Goal: Task Accomplishment & Management: Use online tool/utility

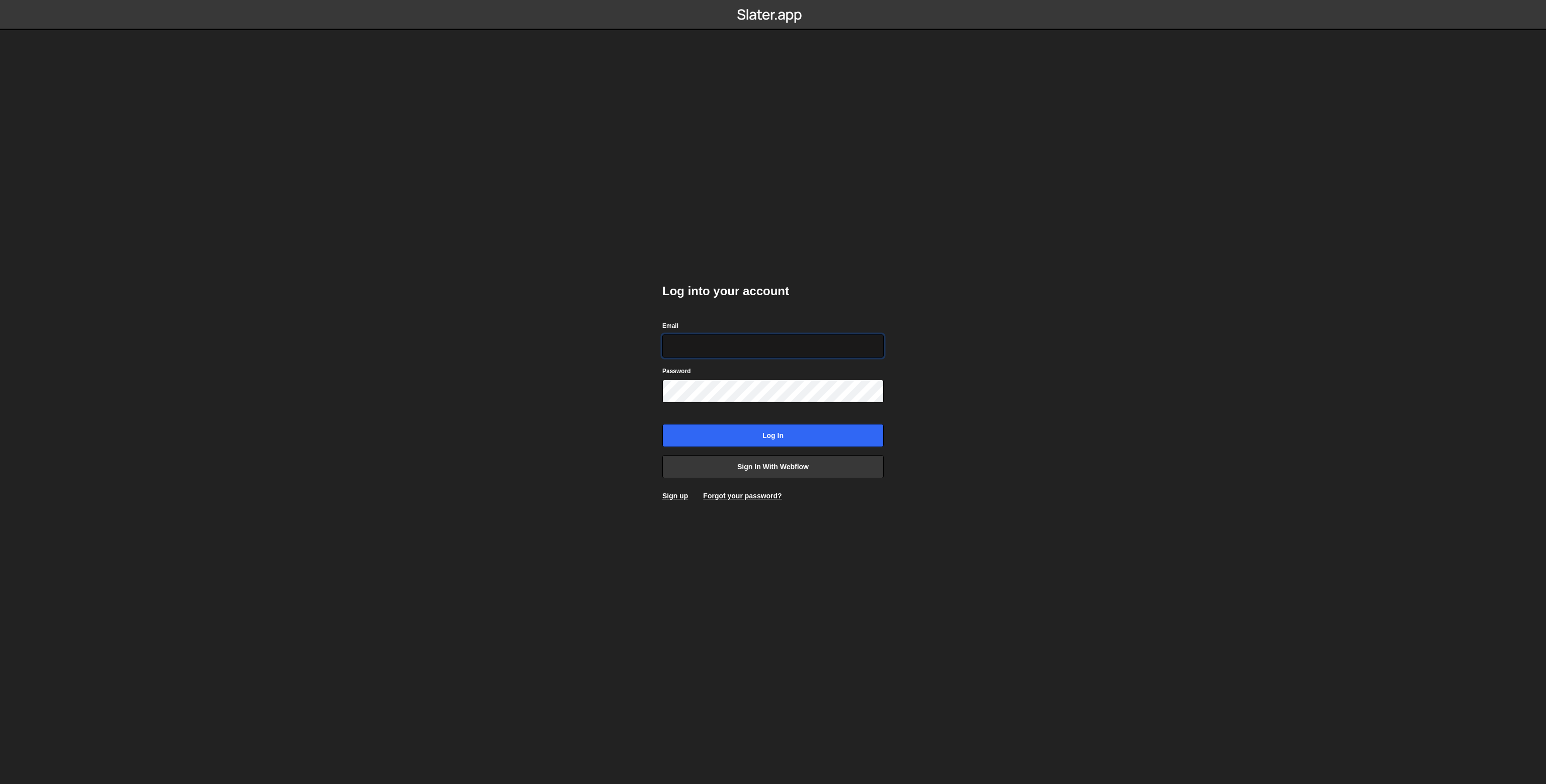
type input "karol.strozik@gmail.com"
click at [740, 440] on input "Log in" at bounding box center [773, 436] width 222 height 23
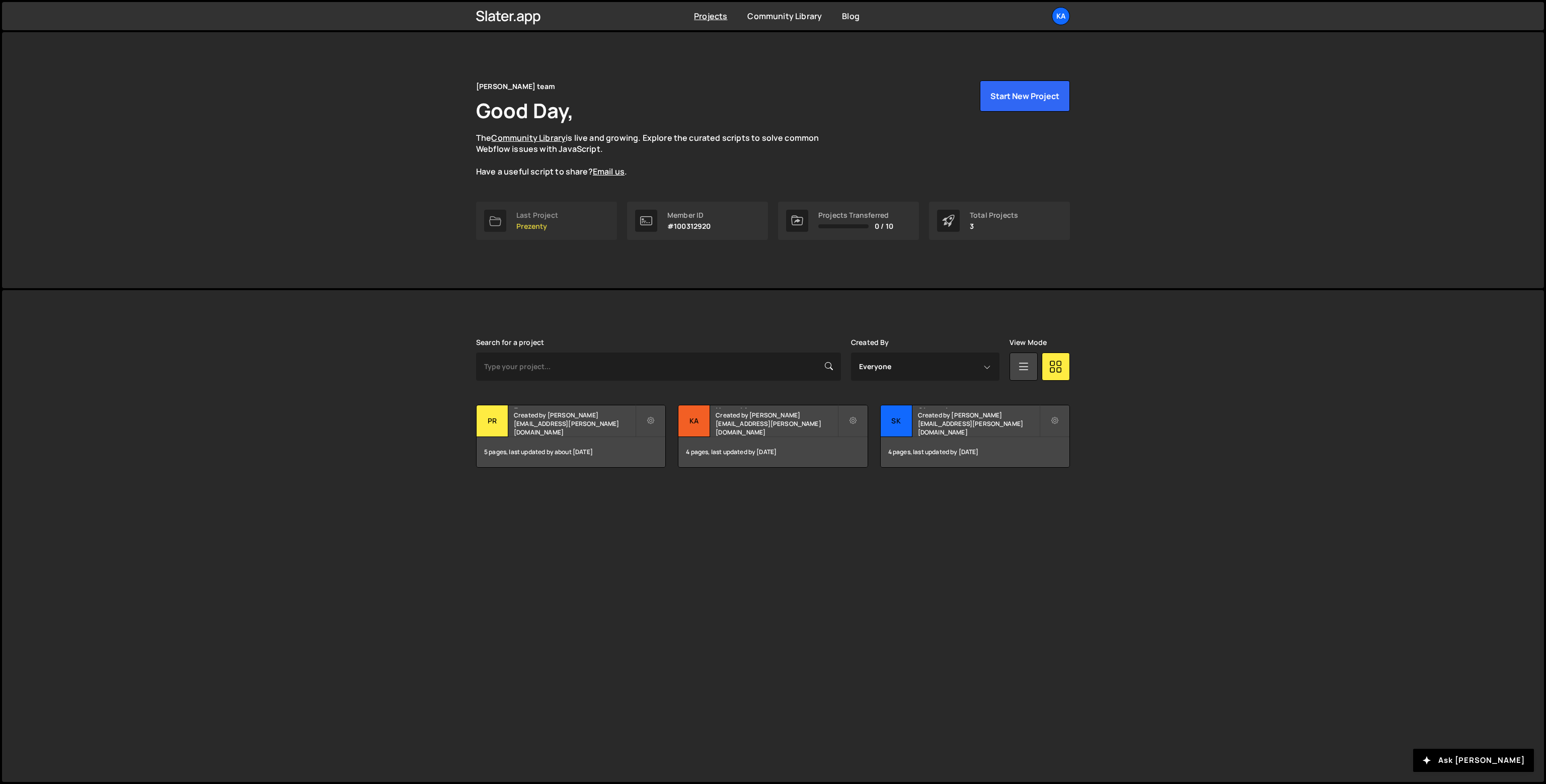
click at [552, 233] on link "Last Project Prezenty" at bounding box center [546, 221] width 141 height 38
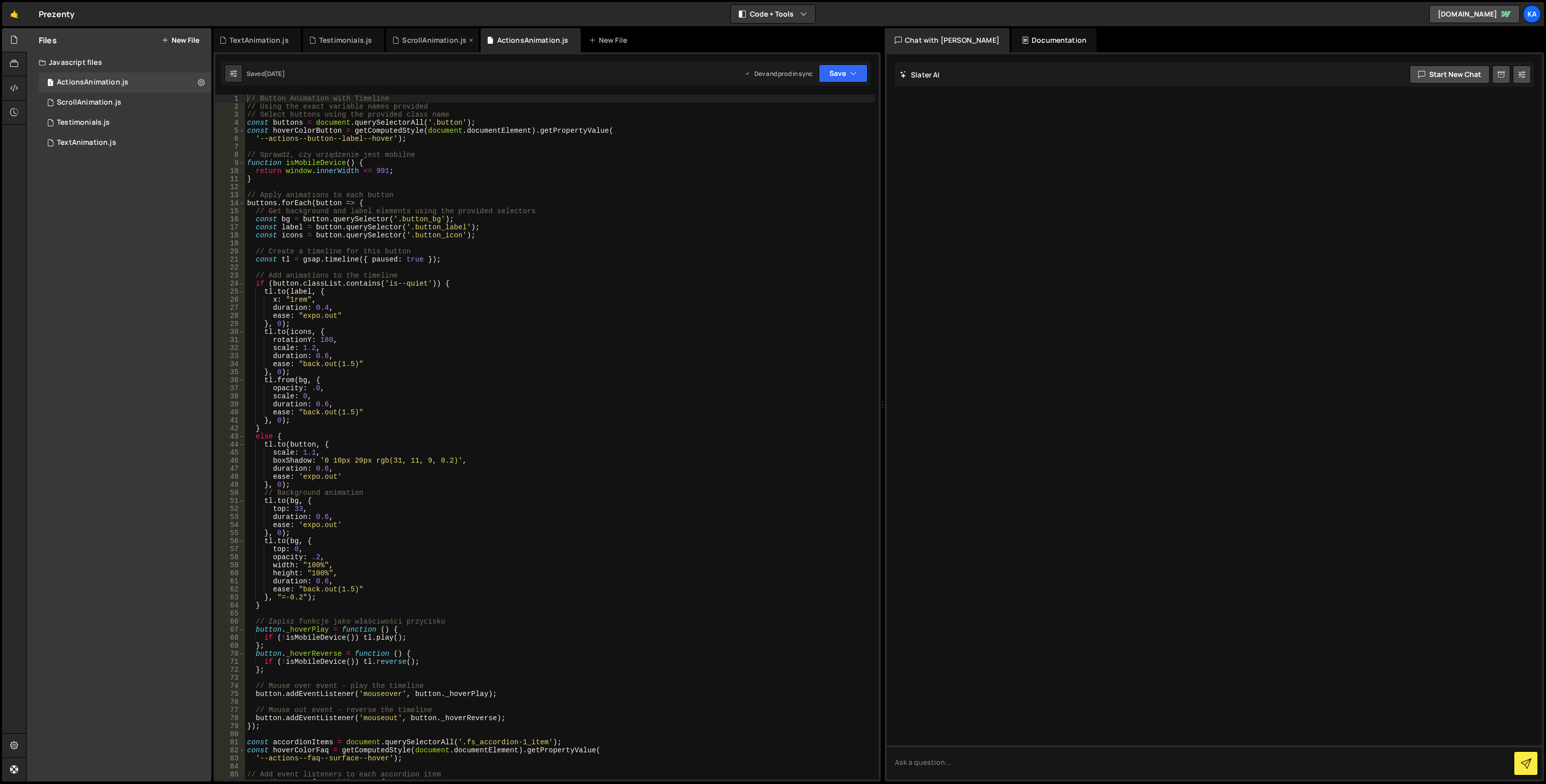
click at [414, 44] on div "ScrollAnimation.js" at bounding box center [435, 40] width 65 height 10
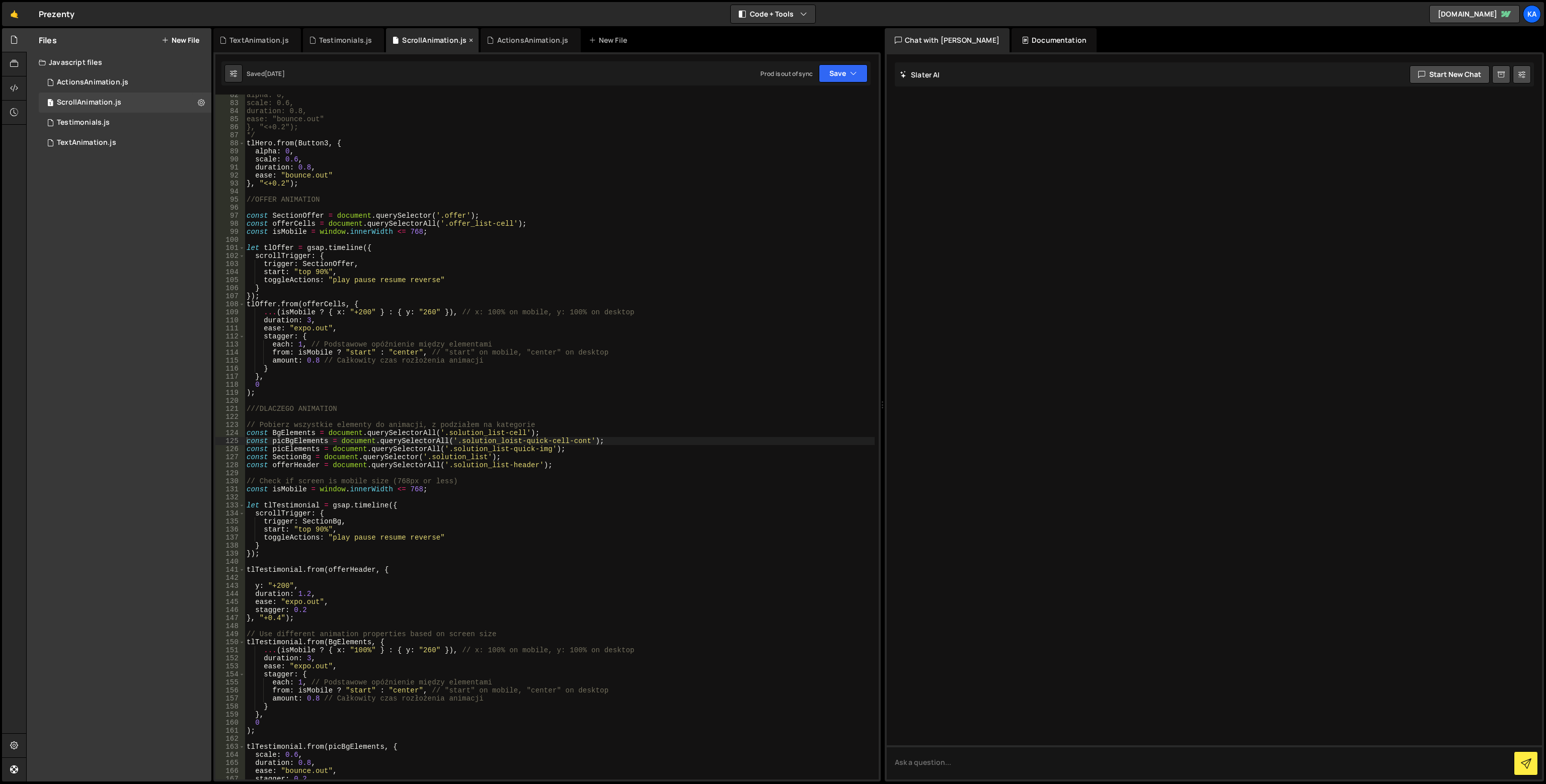
scroll to position [655, 0]
click at [199, 102] on icon at bounding box center [201, 102] width 7 height 10
type input "ScrollAnimation"
radio input "true"
checkbox input "true"
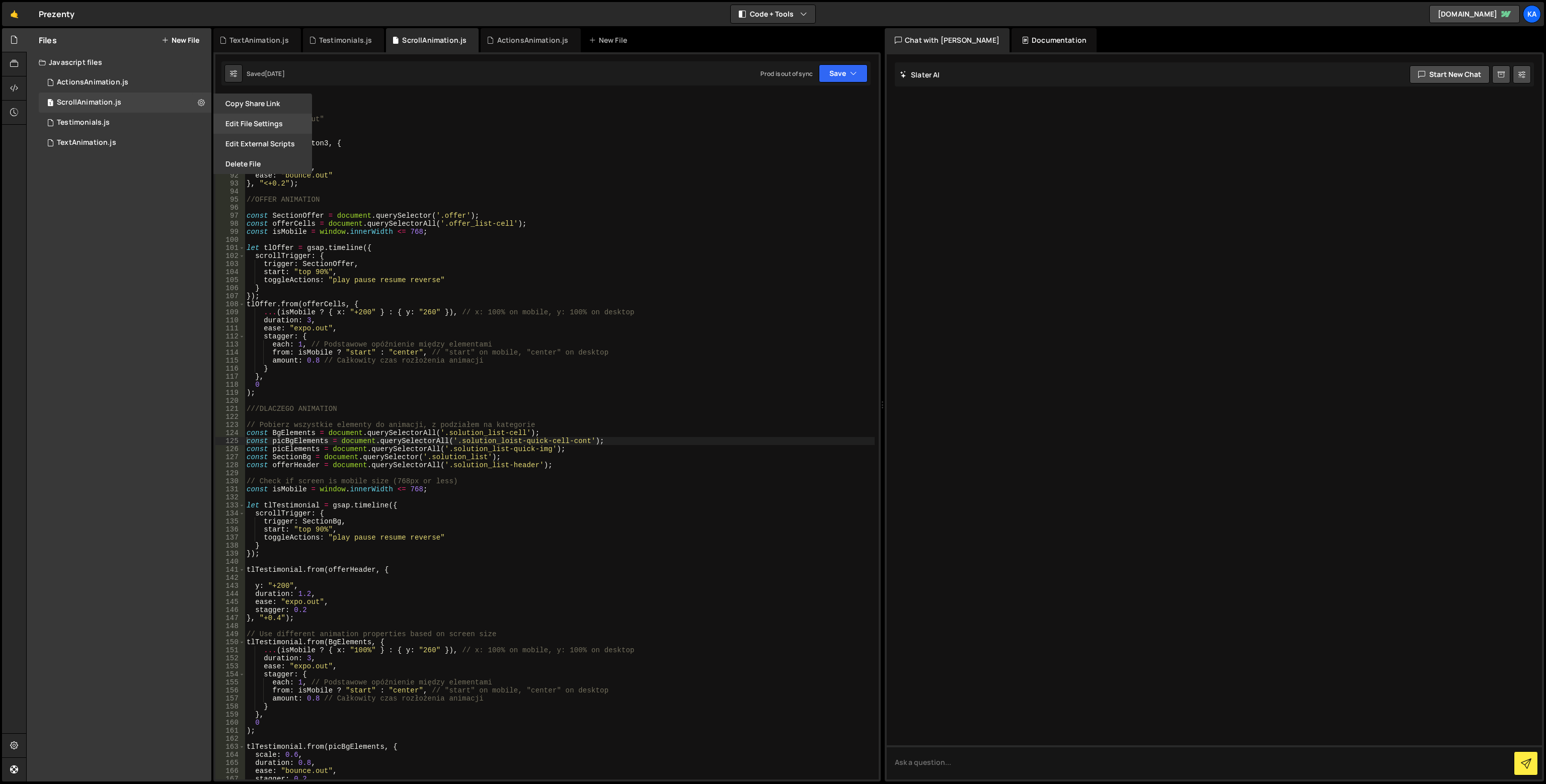
click at [262, 122] on button "Edit File Settings" at bounding box center [263, 123] width 99 height 20
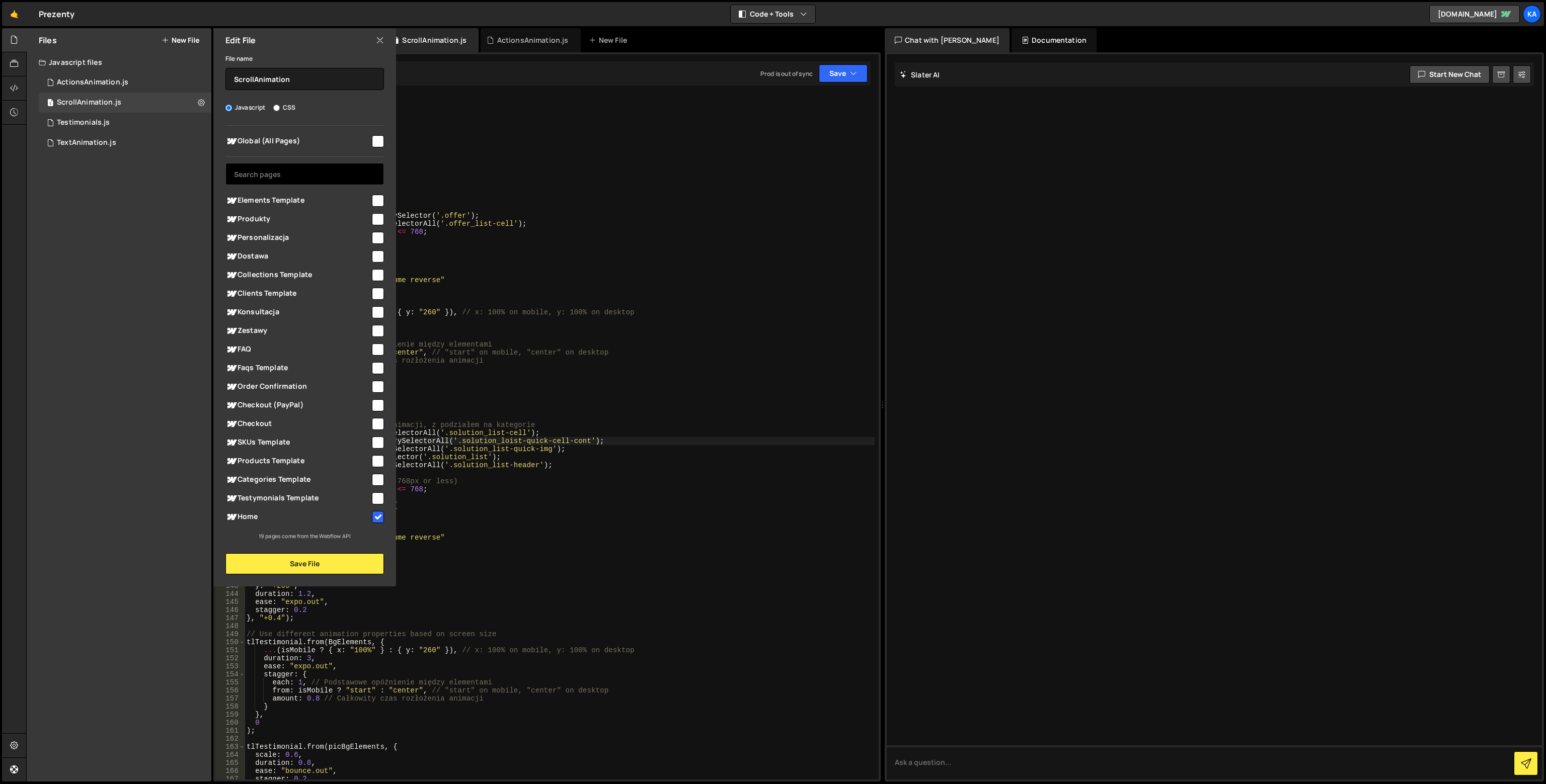
click at [283, 179] on input "text" at bounding box center [305, 174] width 159 height 22
click at [602, 451] on div "alpha: 0, scale: 0.6, duration: 0.8, ease: "bounce.out" }, "<+0.2"); */ tlHero …" at bounding box center [560, 441] width 630 height 701
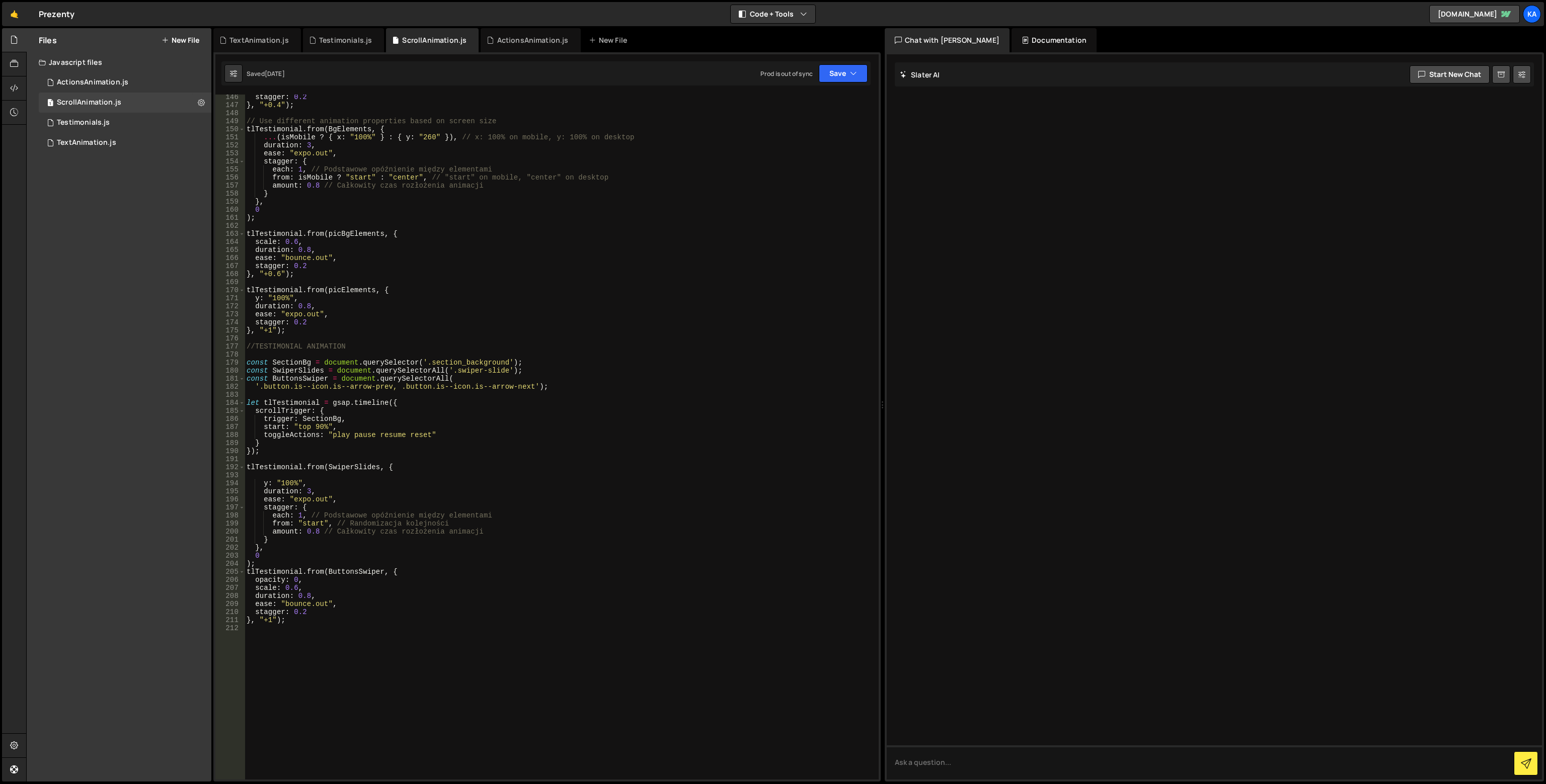
scroll to position [1289, 0]
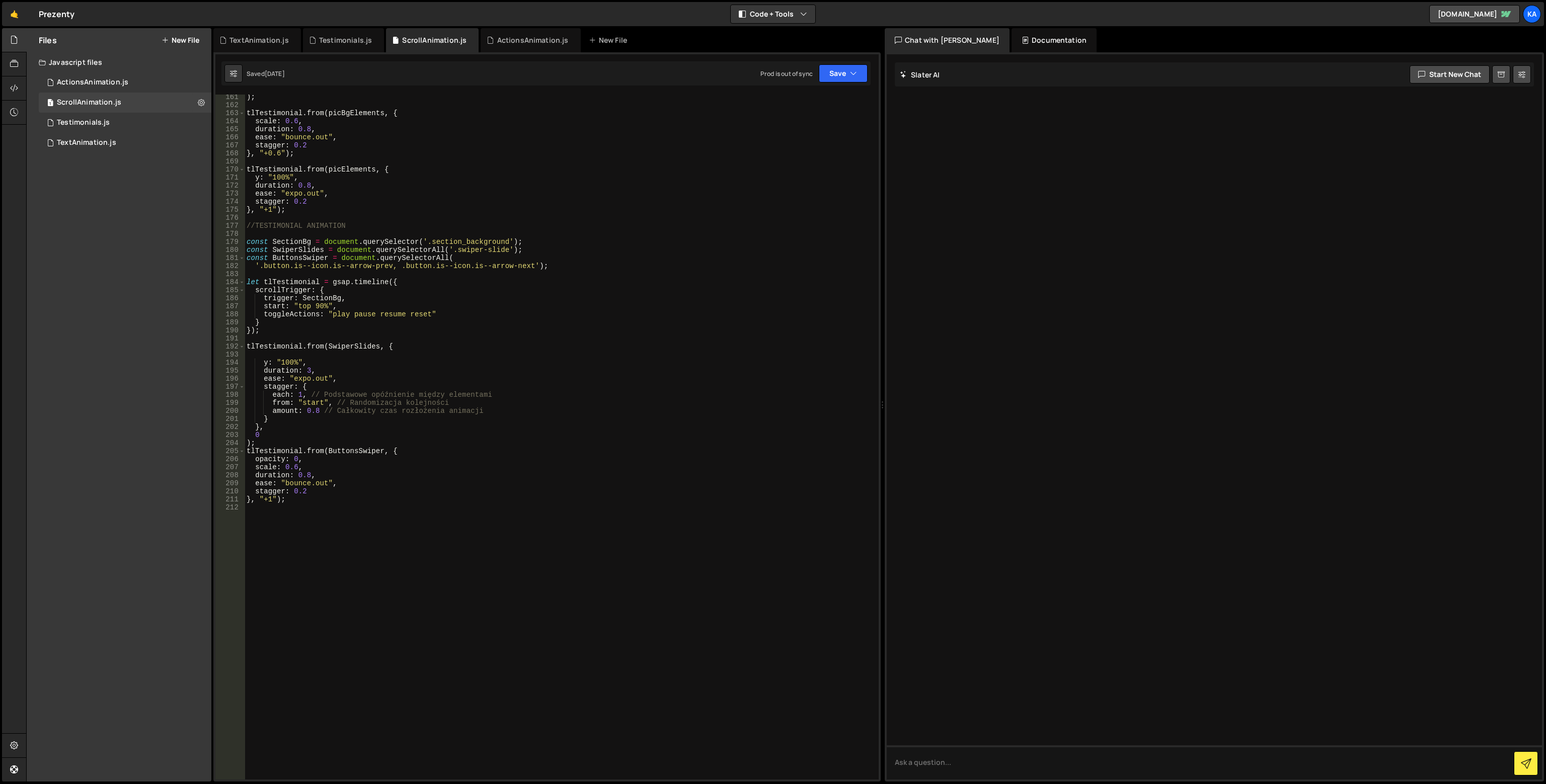
type textarea "}, "+1");"
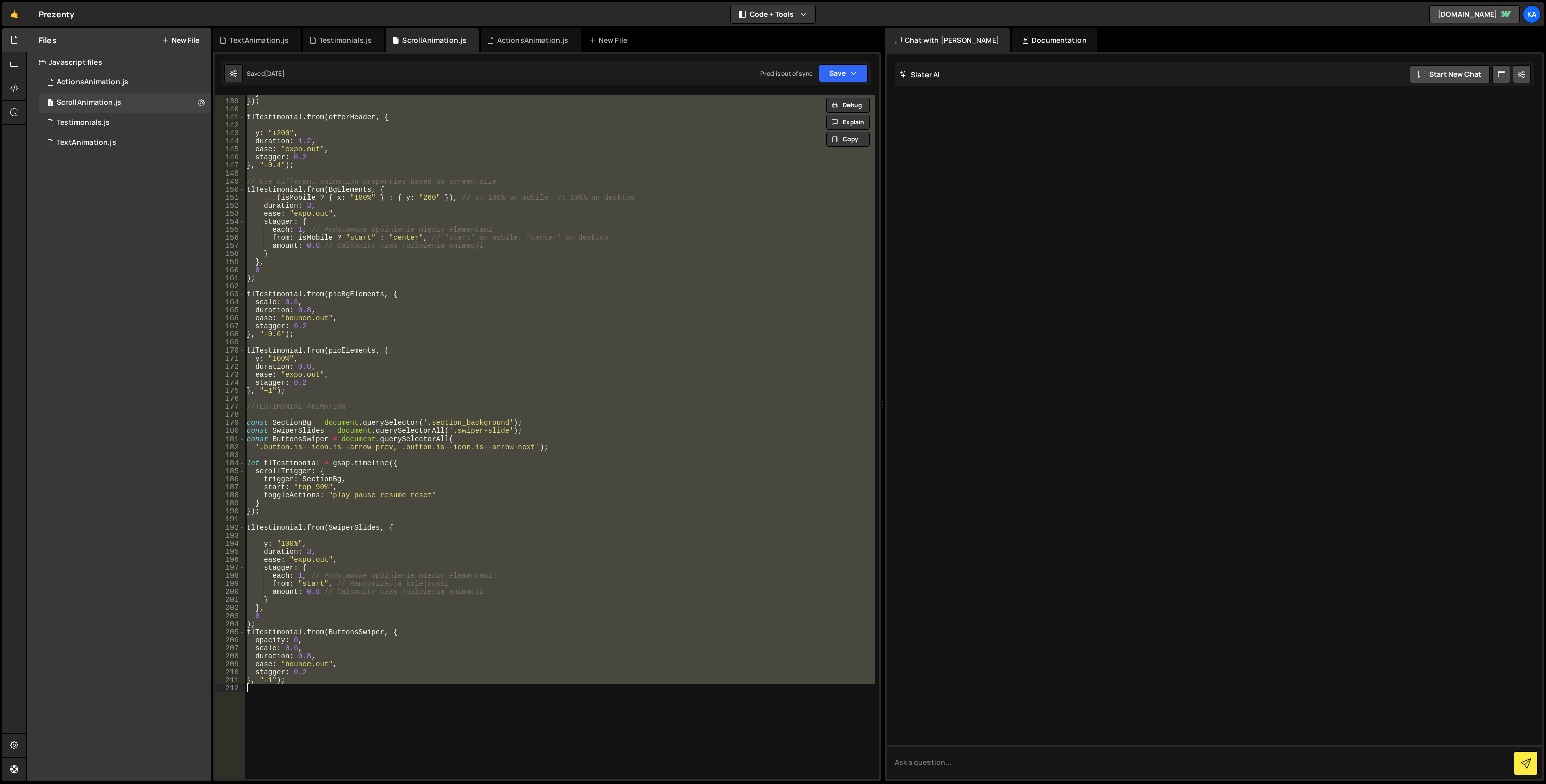
scroll to position [987, 0]
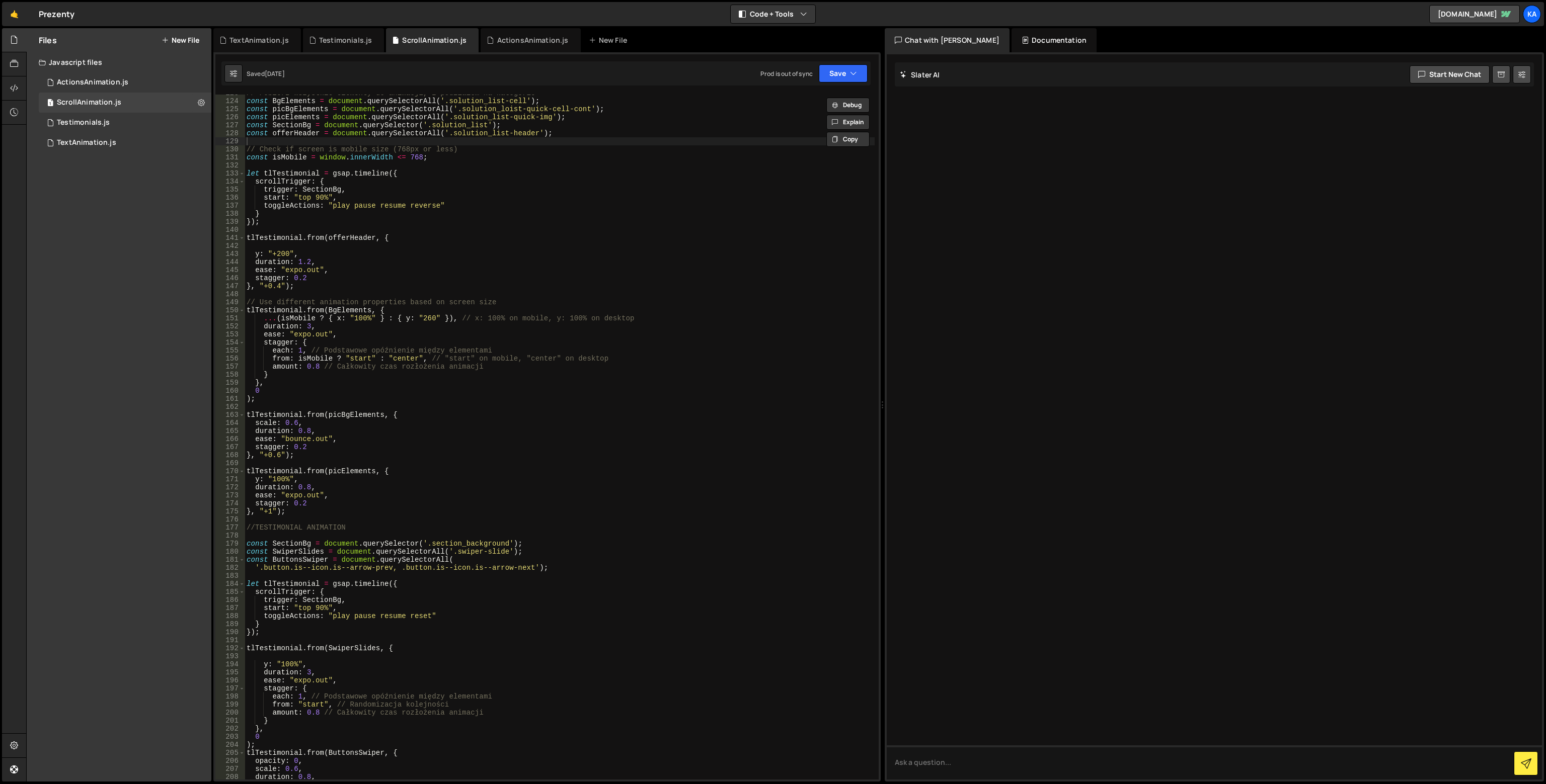
click at [435, 140] on div "// Pobierz wszystkie elementy do animacji, z podziałem na kategorie const BgEle…" at bounding box center [560, 439] width 630 height 701
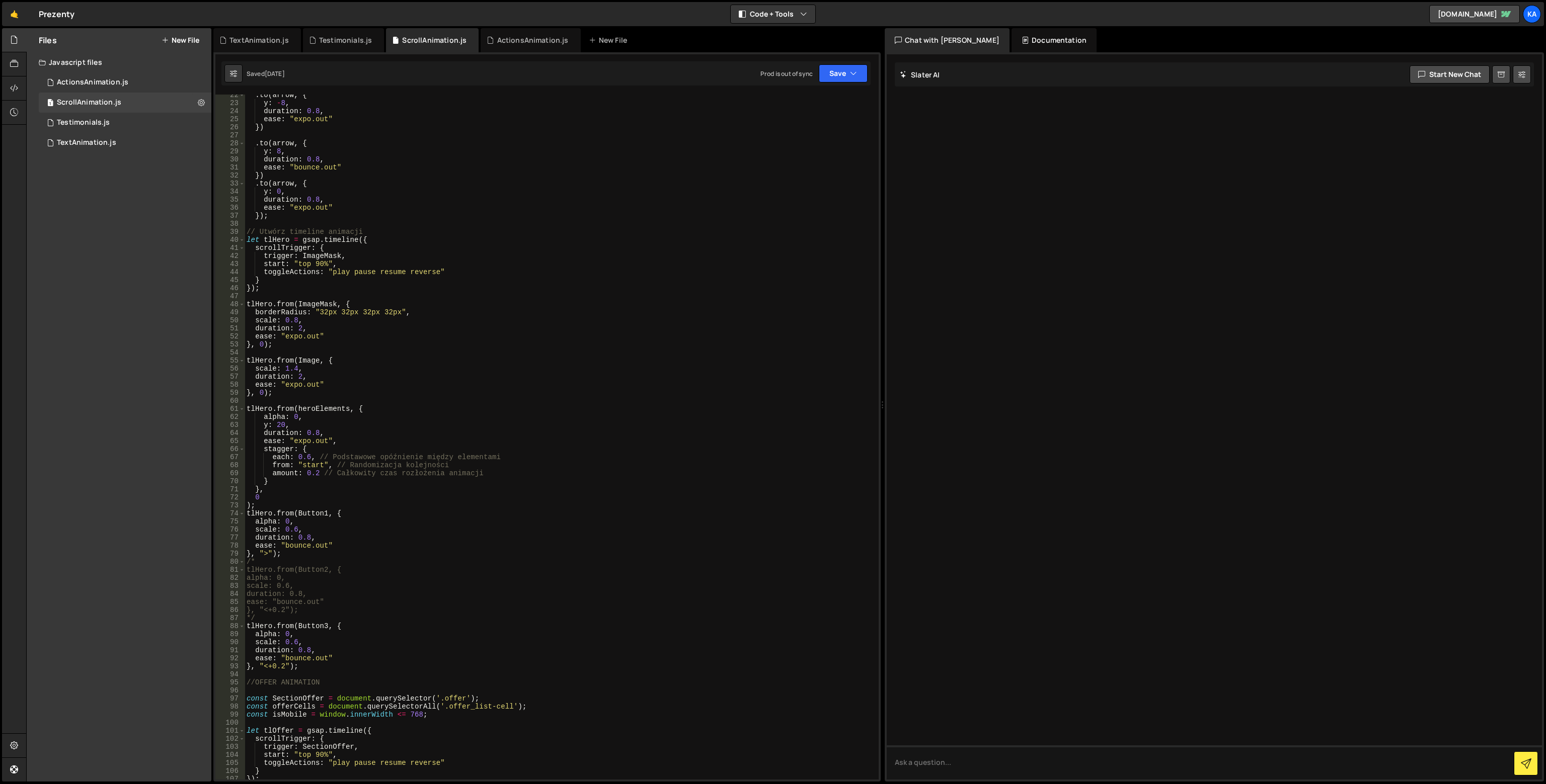
scroll to position [0, 0]
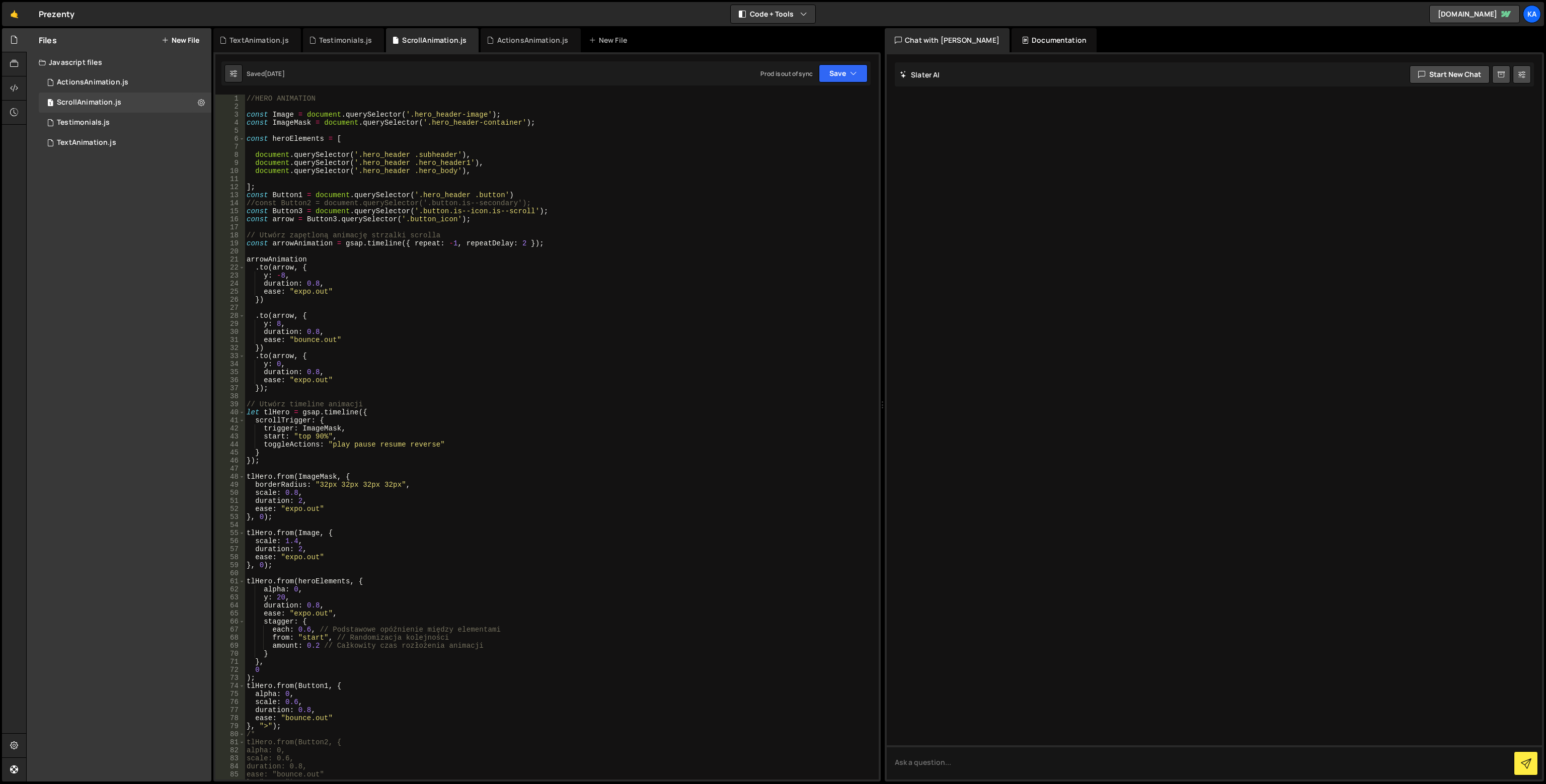
click at [641, 158] on div "//HERO ANIMATION const Image = document . querySelector ( '.hero_header-image' …" at bounding box center [560, 445] width 630 height 701
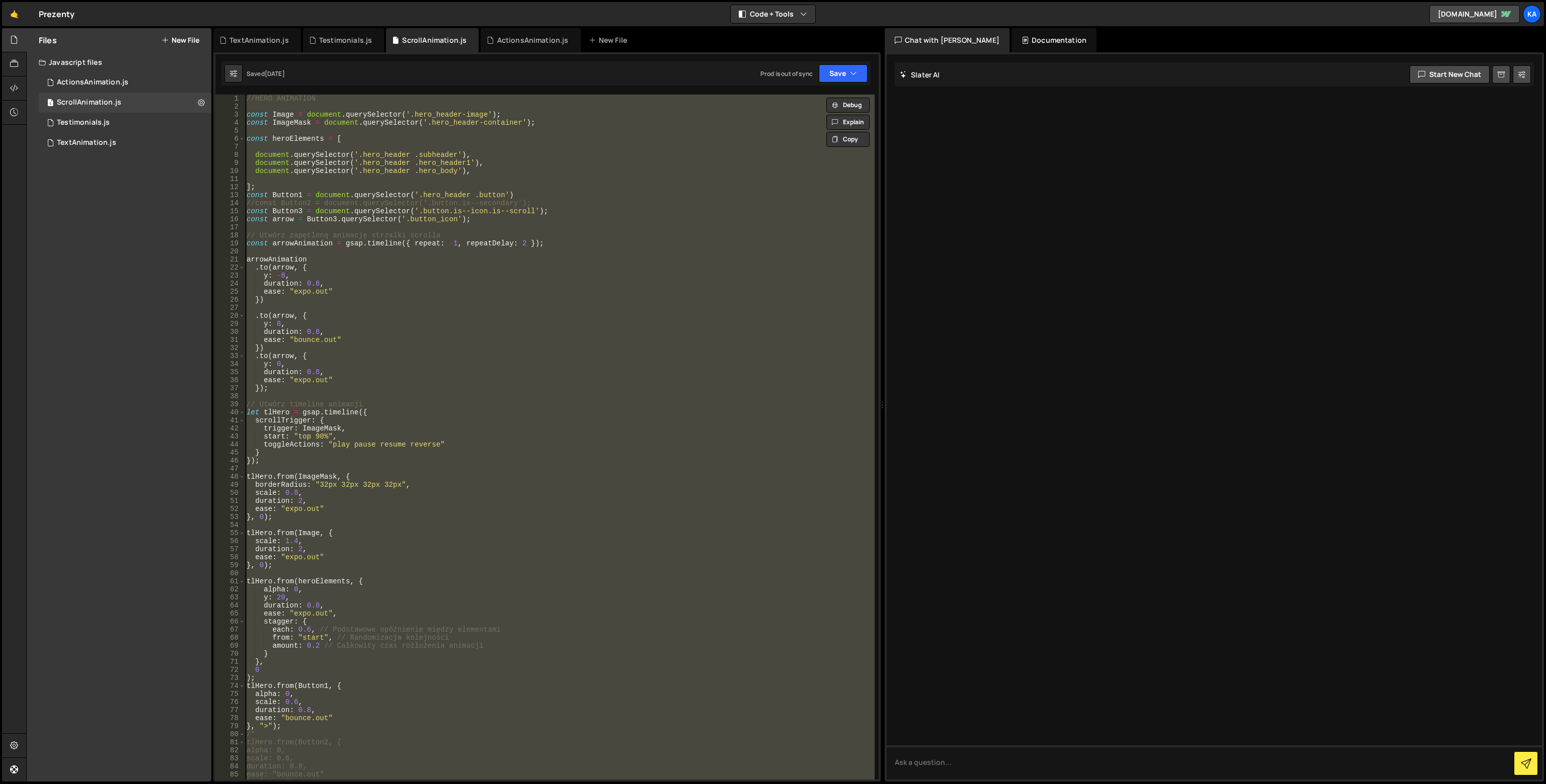
paste textarea
type textarea "}, "+1");"
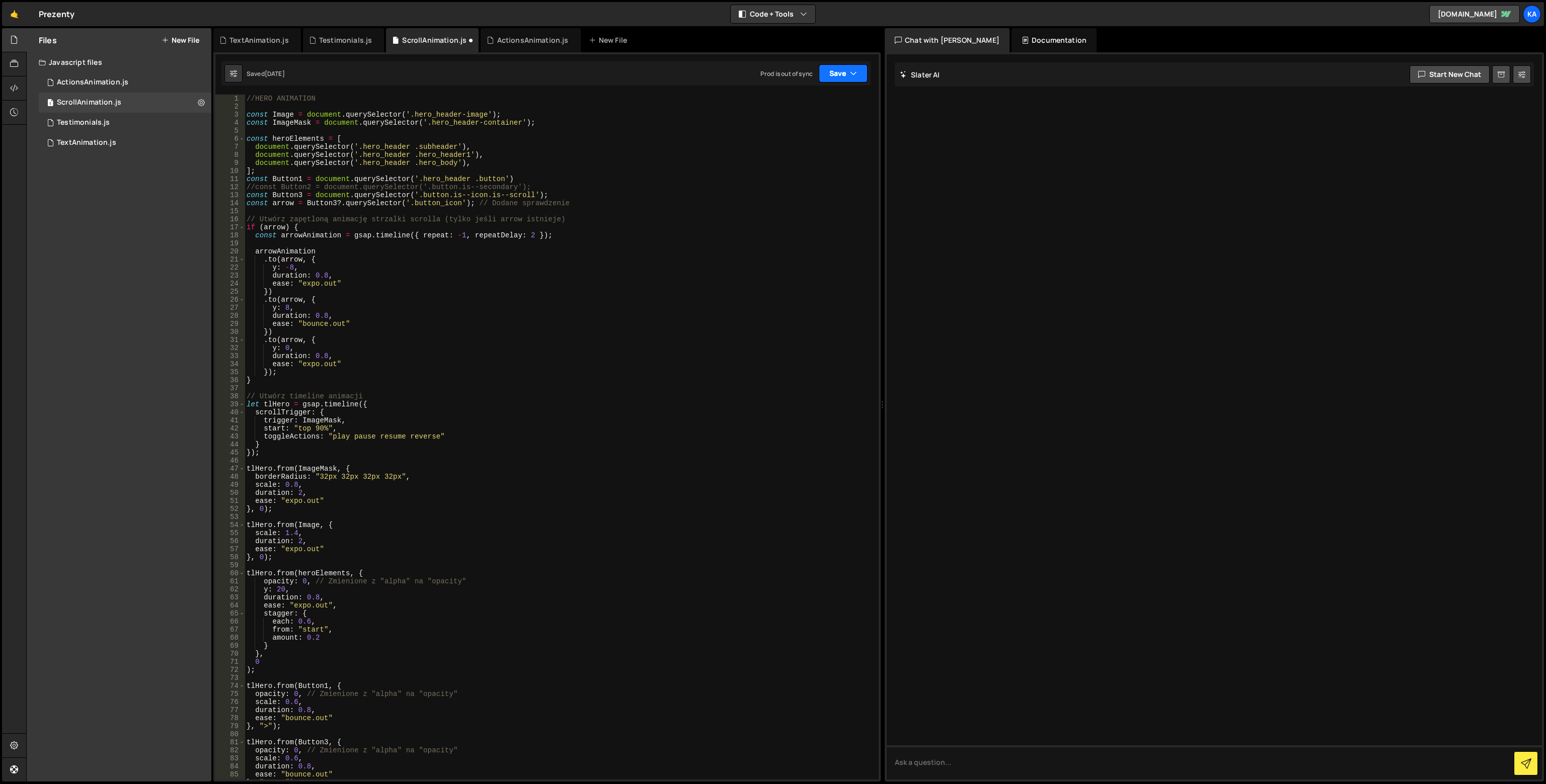
click at [843, 79] on button "Save" at bounding box center [843, 74] width 49 height 18
click at [823, 107] on div "Saved [DATE]" at bounding box center [809, 109] width 104 height 12
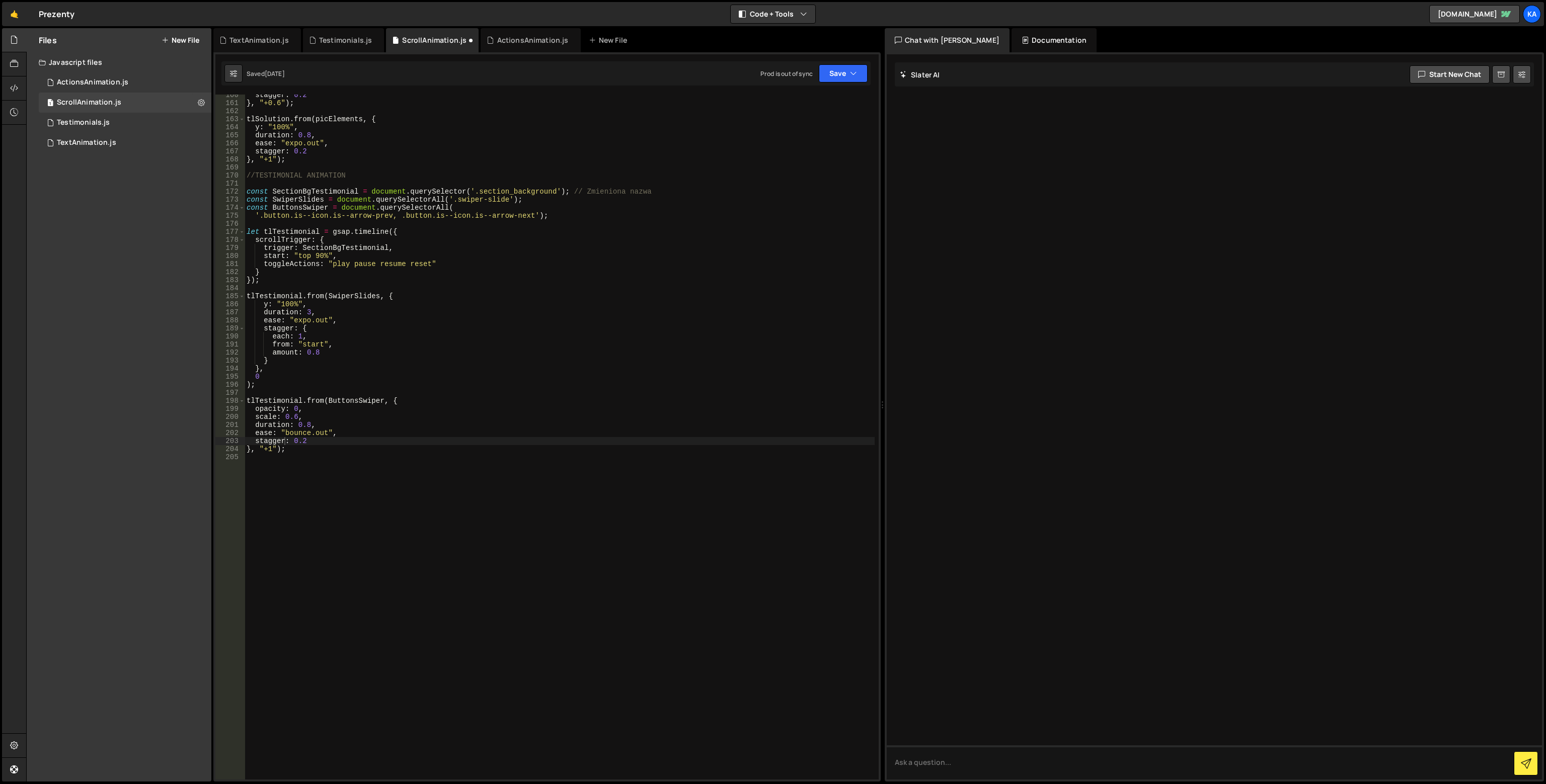
scroll to position [1282, 0]
click at [840, 73] on button "Save" at bounding box center [843, 74] width 49 height 18
click at [801, 138] on div "Saved [DATE]" at bounding box center [809, 142] width 104 height 12
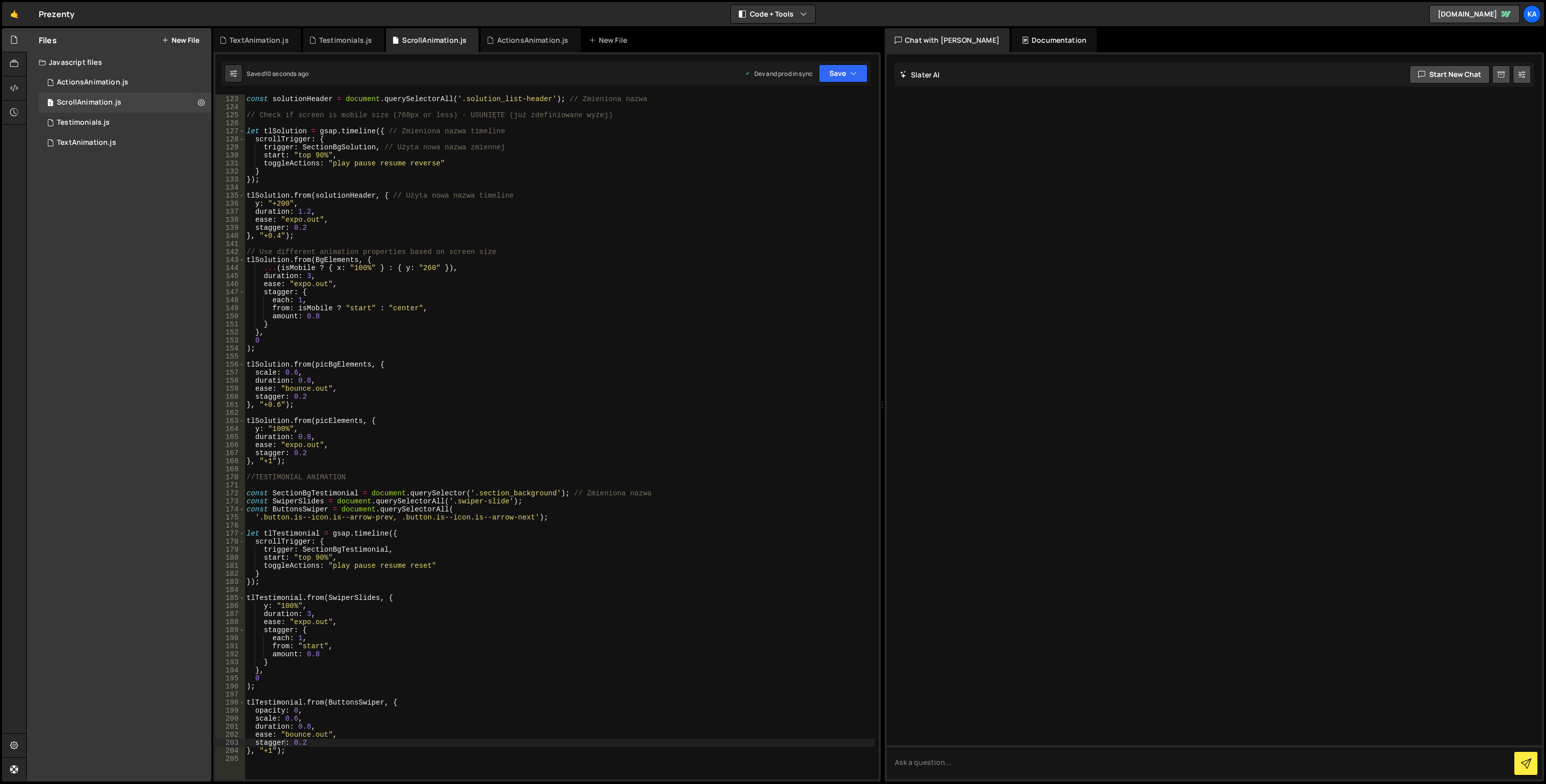
scroll to position [951, 0]
